Goal: Navigation & Orientation: Go to known website

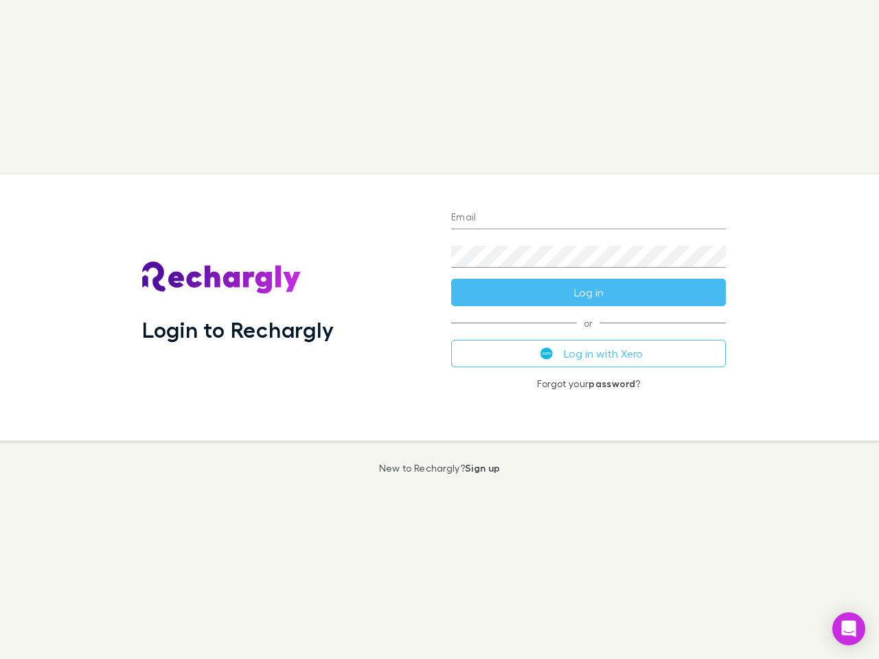
click at [440, 330] on div "Login to Rechargly" at bounding box center [285, 307] width 309 height 266
click at [589, 218] on input "Email" at bounding box center [588, 218] width 275 height 22
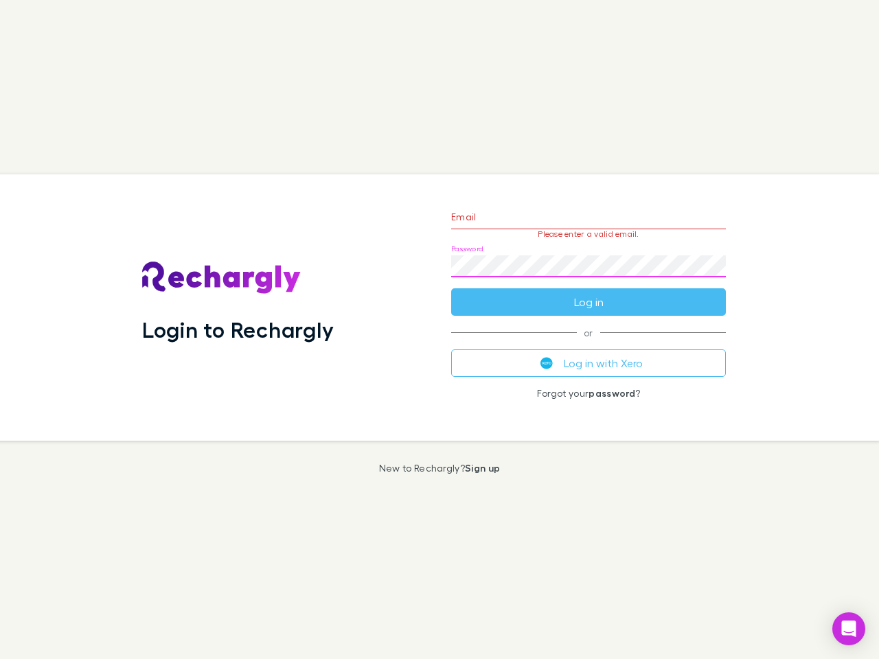
click at [589, 293] on form "Email Please enter a valid email. Password Log in" at bounding box center [588, 256] width 275 height 120
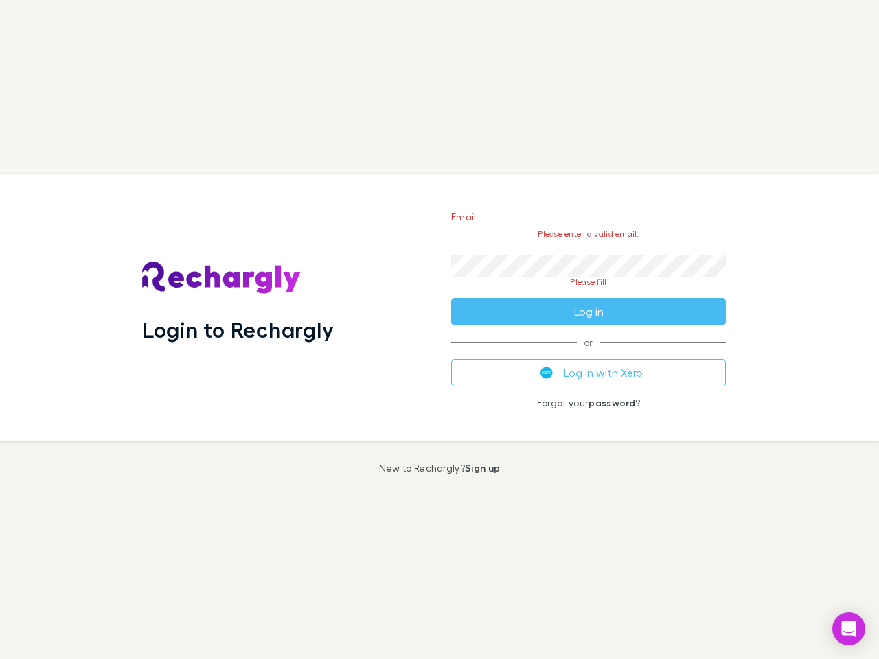
click at [589, 354] on div "Email Please enter a valid email. Password Please fill Log in or Log in with Xe…" at bounding box center [588, 307] width 297 height 266
click at [849, 629] on icon "Open Intercom Messenger" at bounding box center [849, 629] width 14 height 16
